Goal: Communication & Community: Answer question/provide support

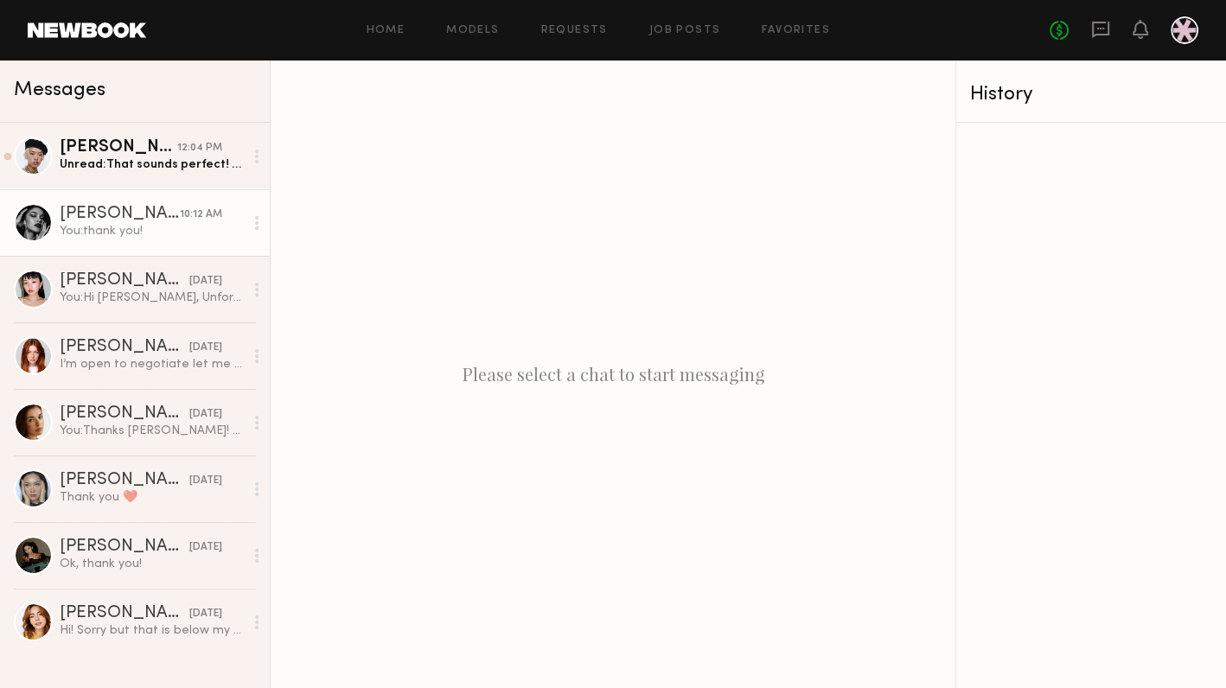
click at [114, 224] on div "You: thank you!" at bounding box center [152, 231] width 184 height 16
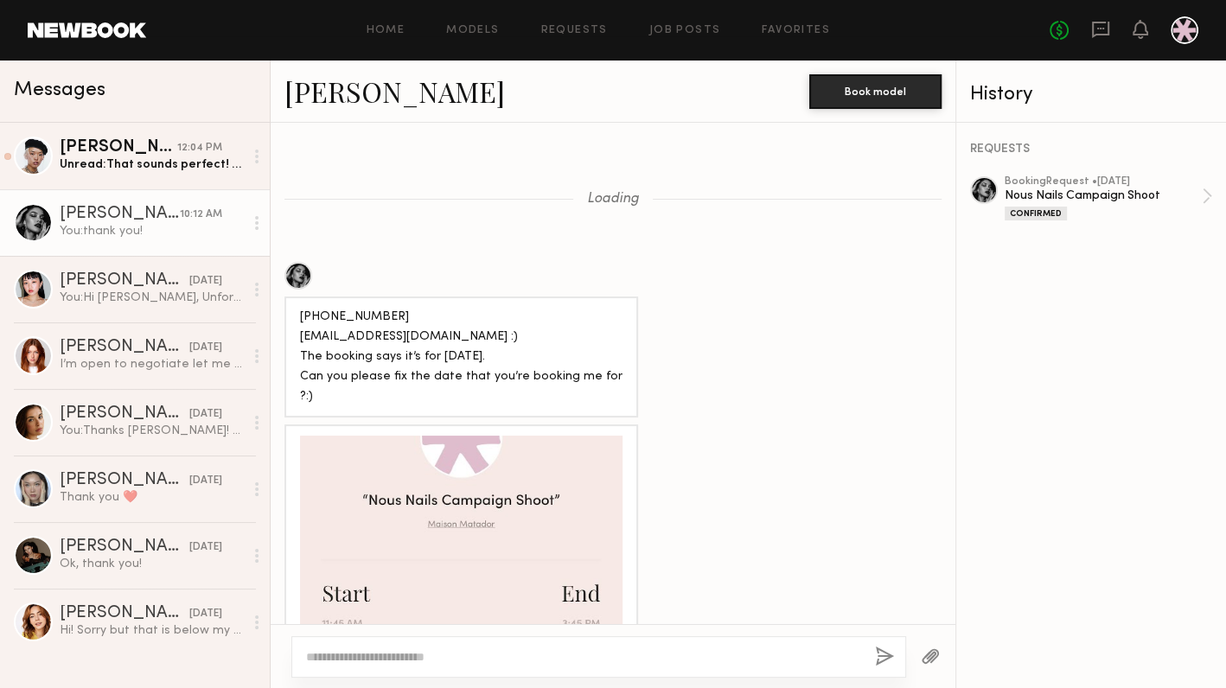
scroll to position [1359, 0]
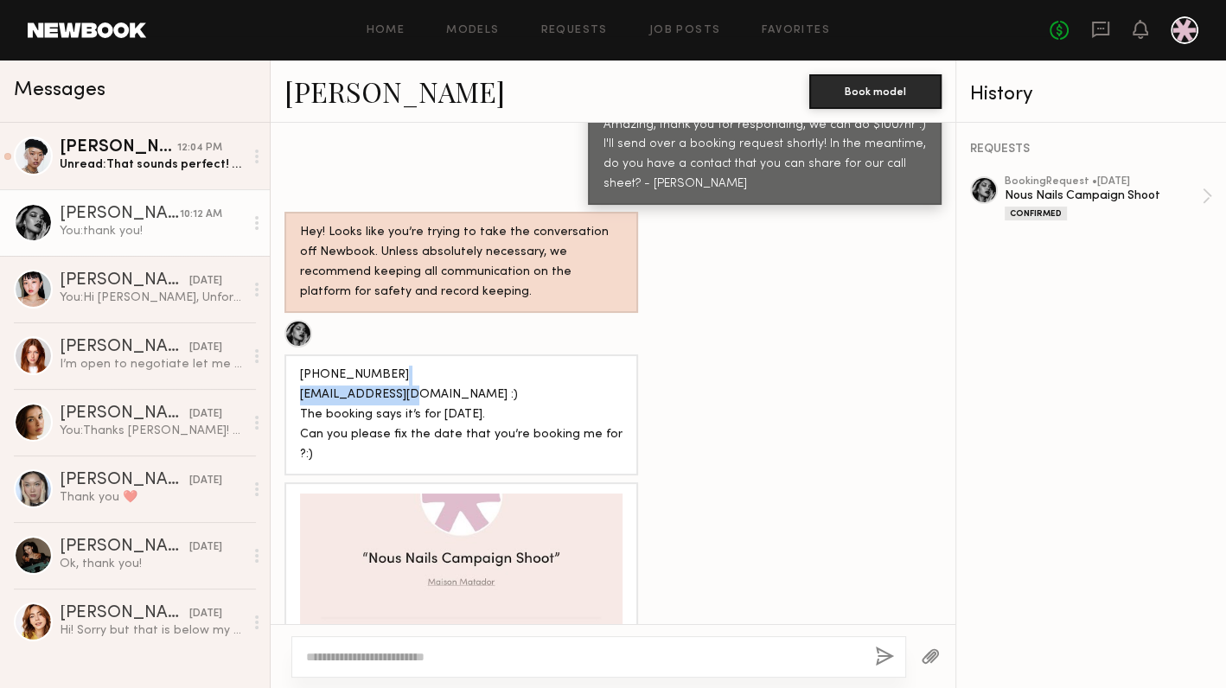
drag, startPoint x: 412, startPoint y: 337, endPoint x: 302, endPoint y: 338, distance: 110.6
click at [302, 366] on div "[PHONE_NUMBER] [EMAIL_ADDRESS][DOMAIN_NAME] :) The booking says it’s for [DATE]…" at bounding box center [461, 415] width 322 height 99
copy div "[EMAIL_ADDRESS][DOMAIN_NAME]"
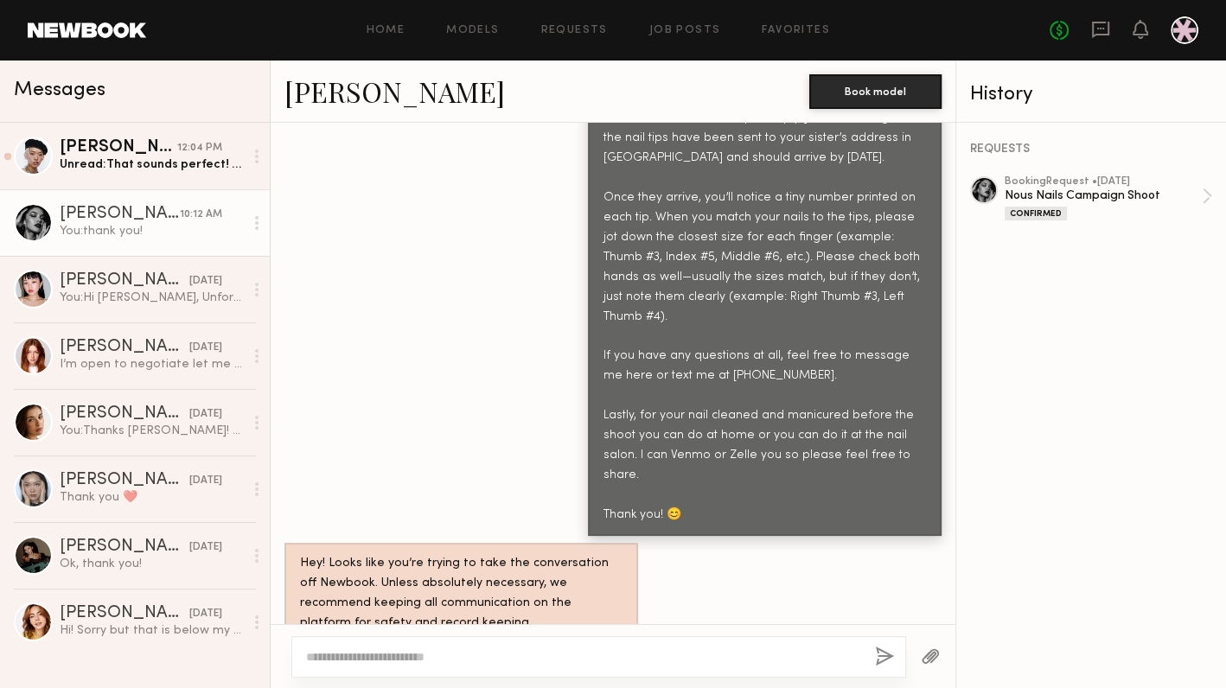
scroll to position [3809, 0]
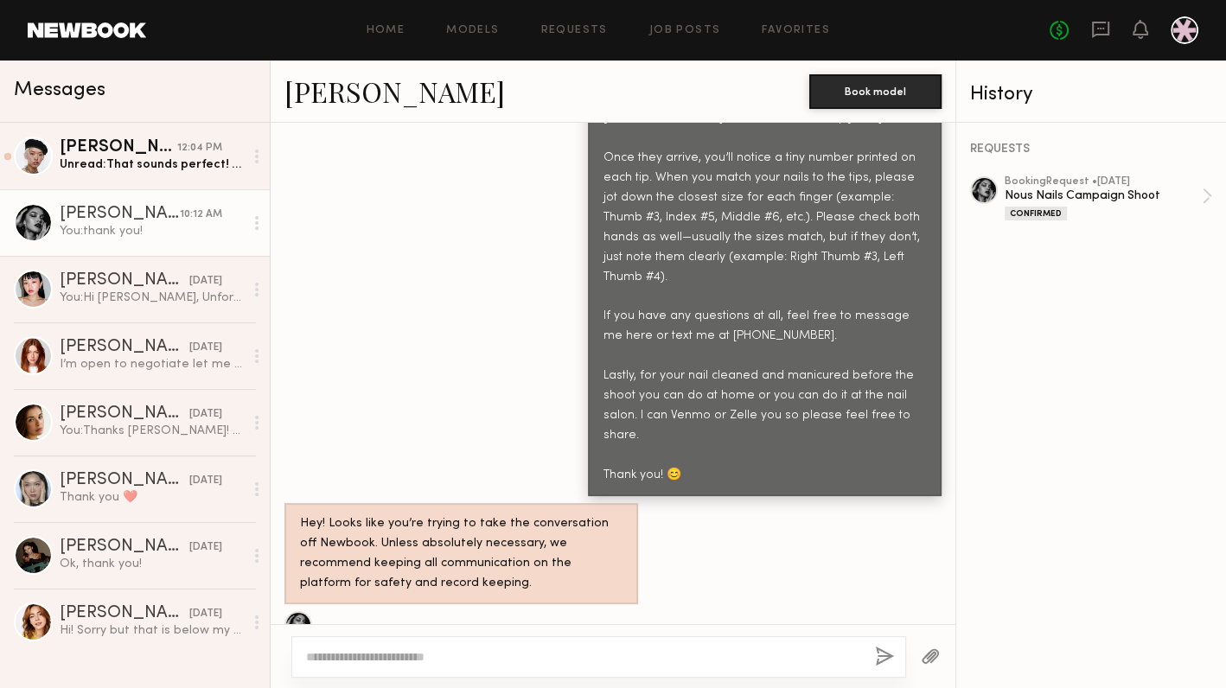
click at [940, 654] on div at bounding box center [930, 656] width 49 height 42
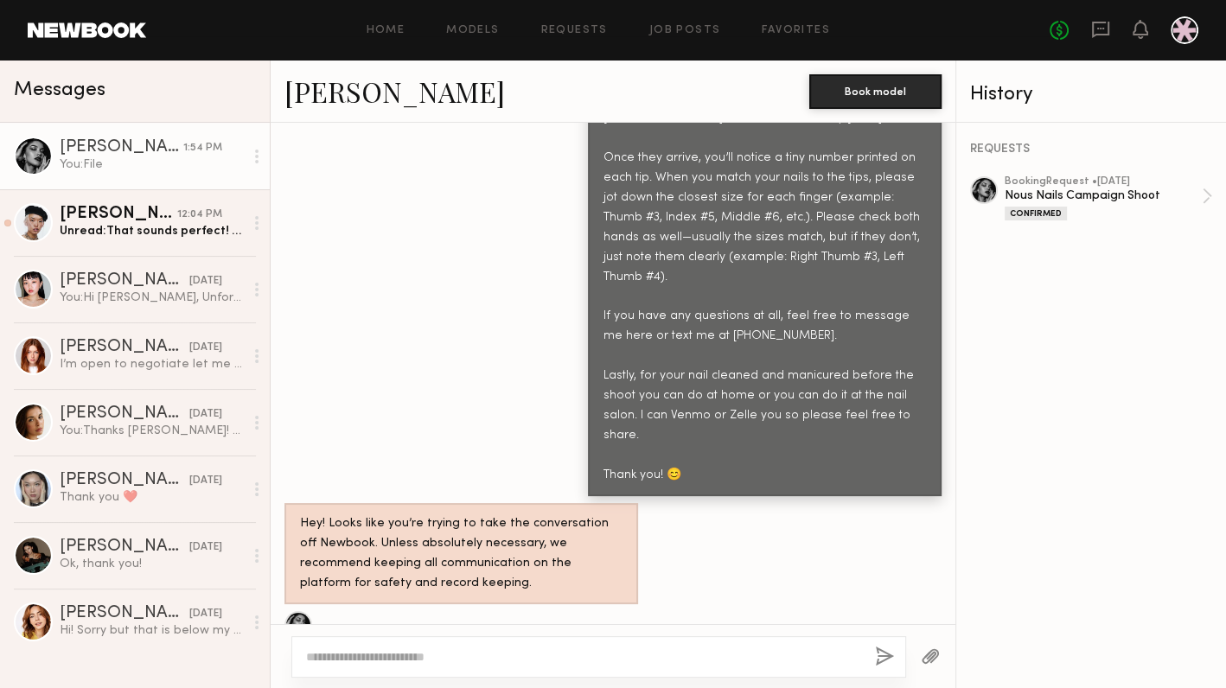
scroll to position [4028, 0]
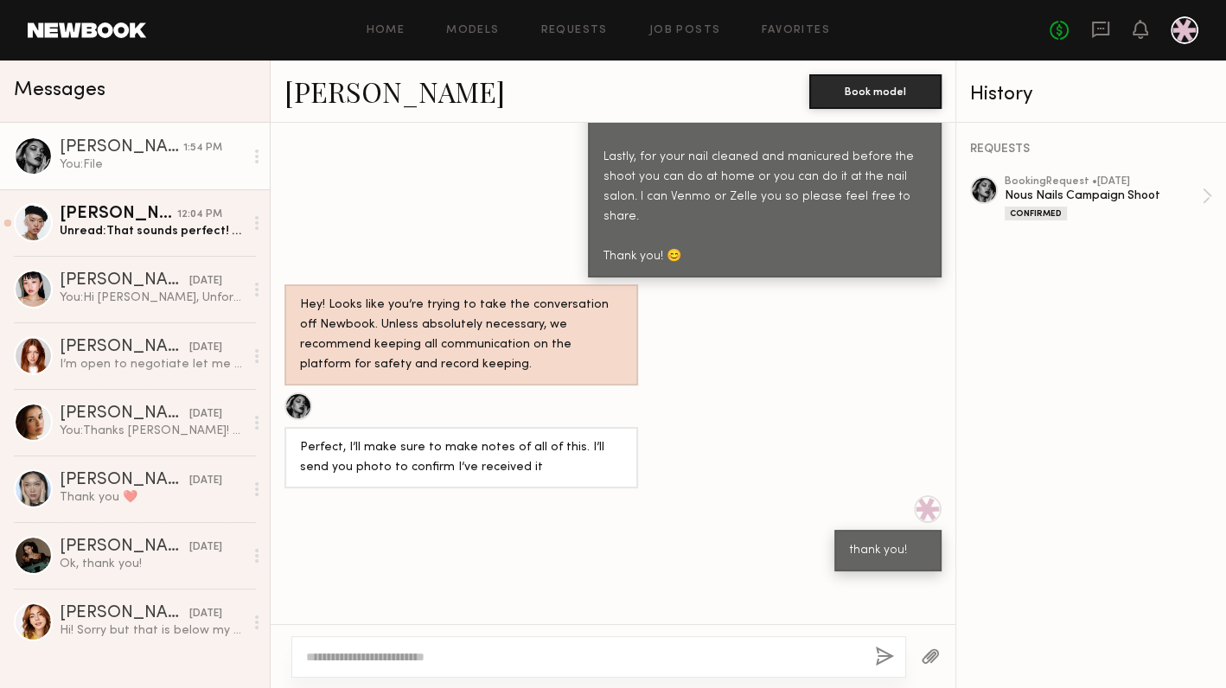
click at [541, 656] on textarea at bounding box center [583, 656] width 555 height 17
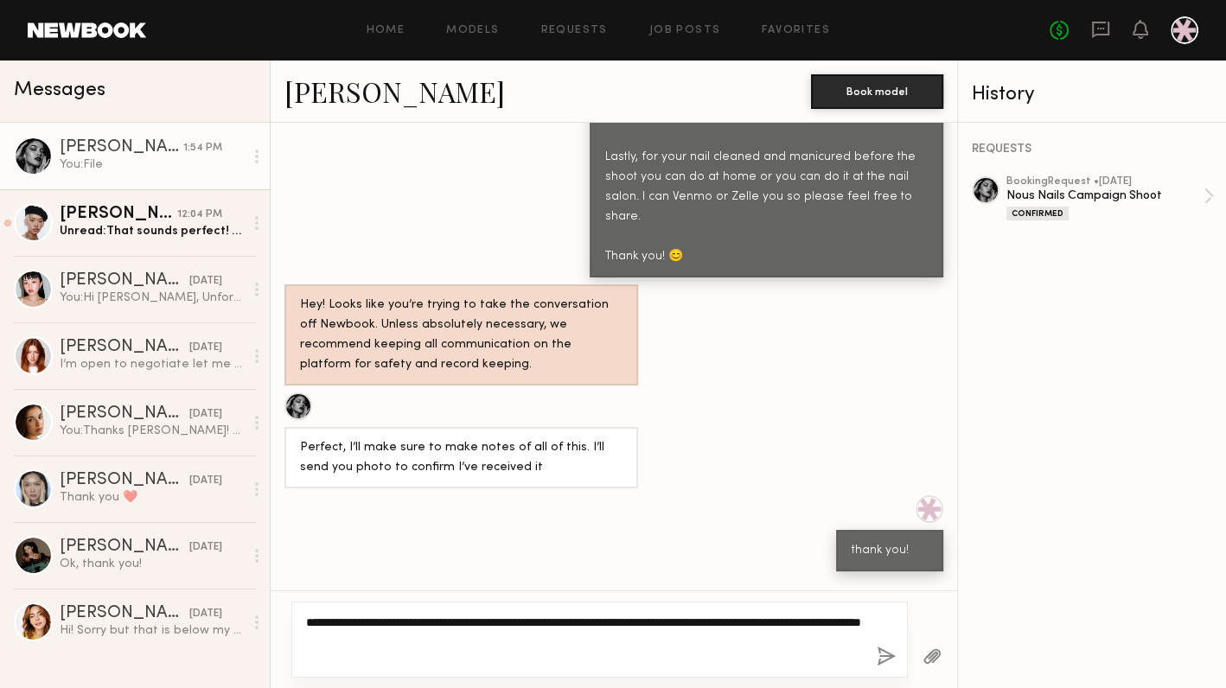
type textarea "**********"
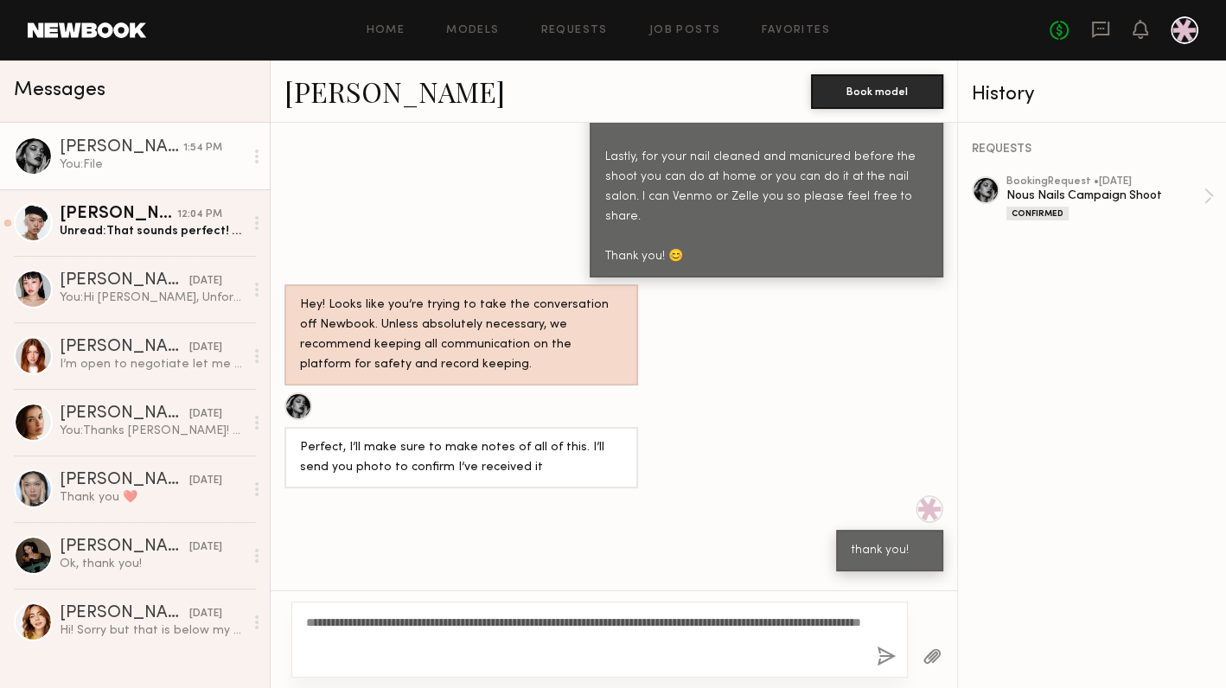
click at [889, 654] on button "button" at bounding box center [885, 658] width 19 height 22
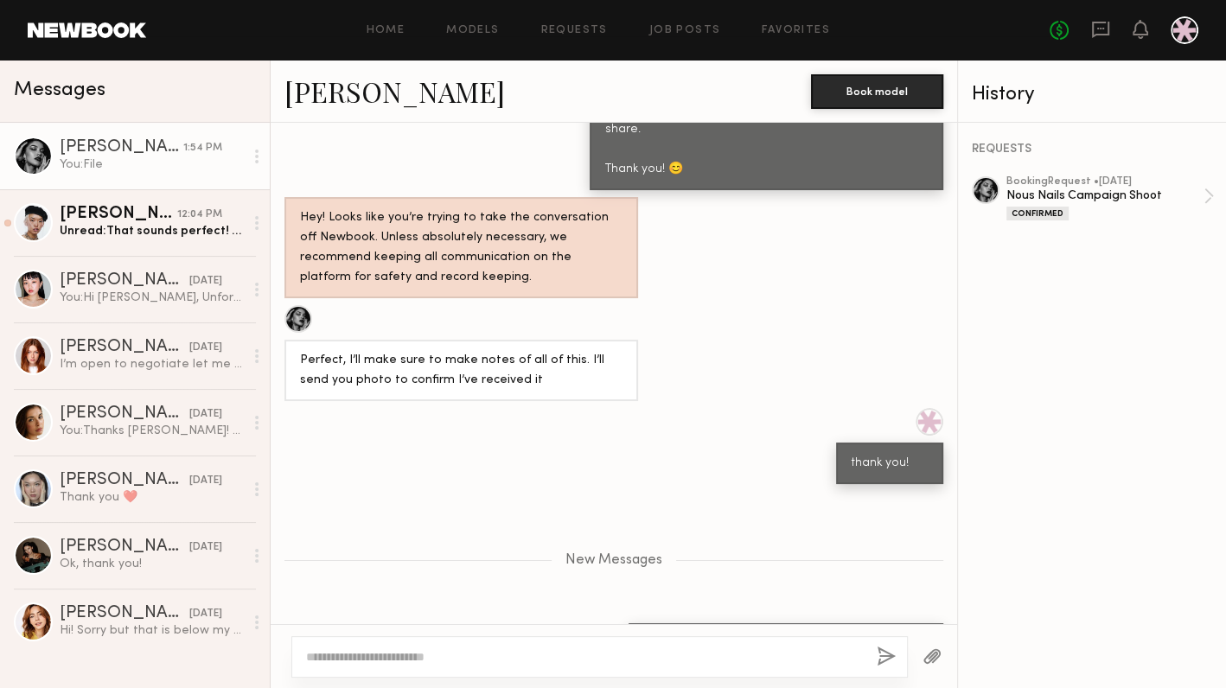
scroll to position [4222, 0]
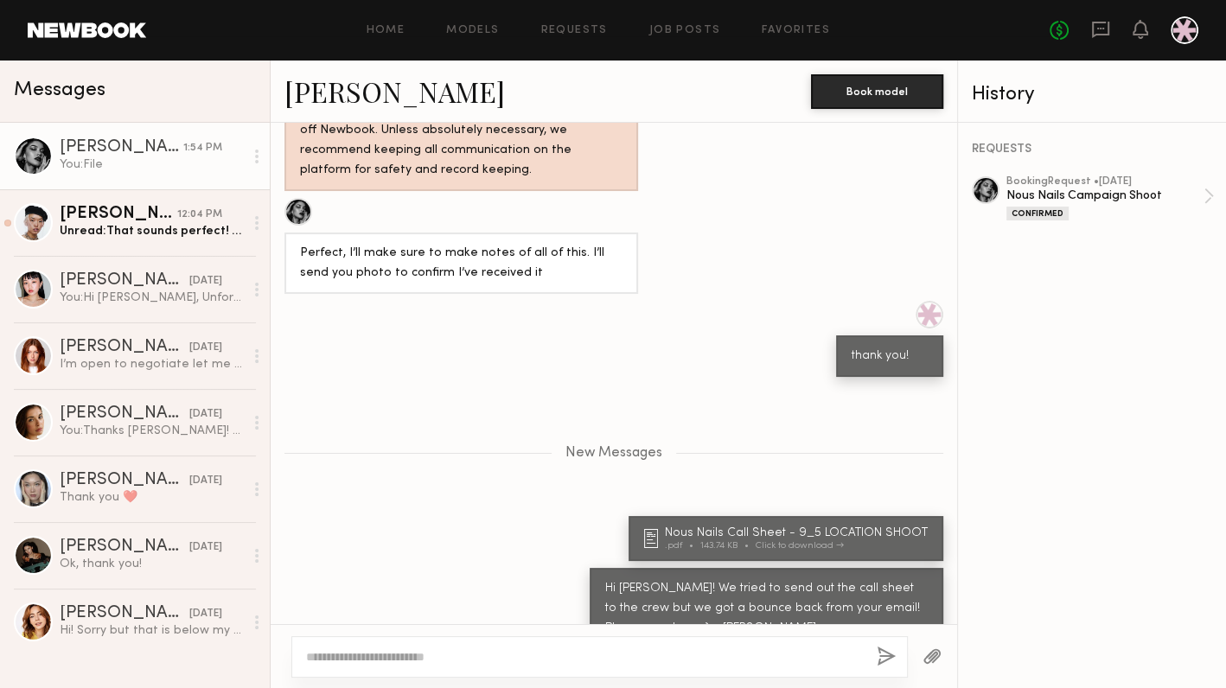
click at [485, 384] on div "New Messages" at bounding box center [614, 450] width 686 height 132
